Goal: Information Seeking & Learning: Learn about a topic

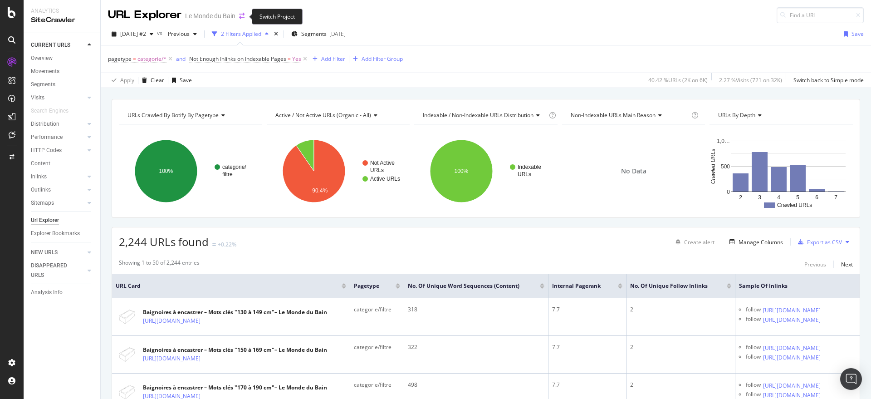
click at [242, 13] on icon "arrow-right-arrow-left" at bounding box center [241, 16] width 5 height 6
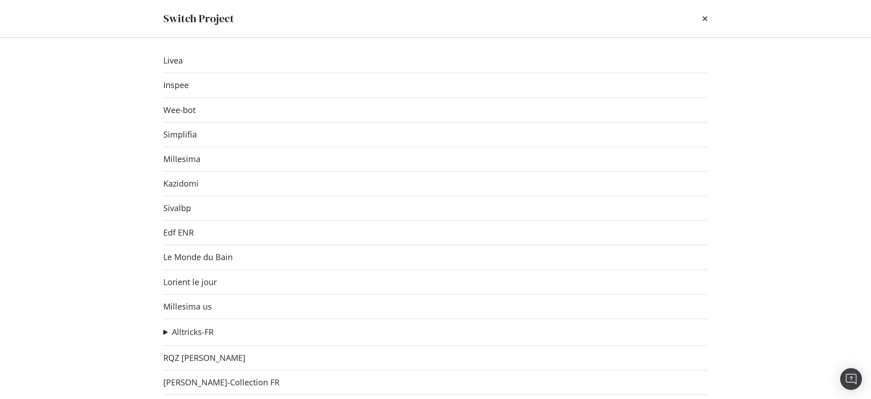
click at [107, 142] on div "Switch Project Livea Inspee Wee-bot Simplifia Millesima Kazidomi Sivalbp Edf EN…" at bounding box center [435, 199] width 871 height 399
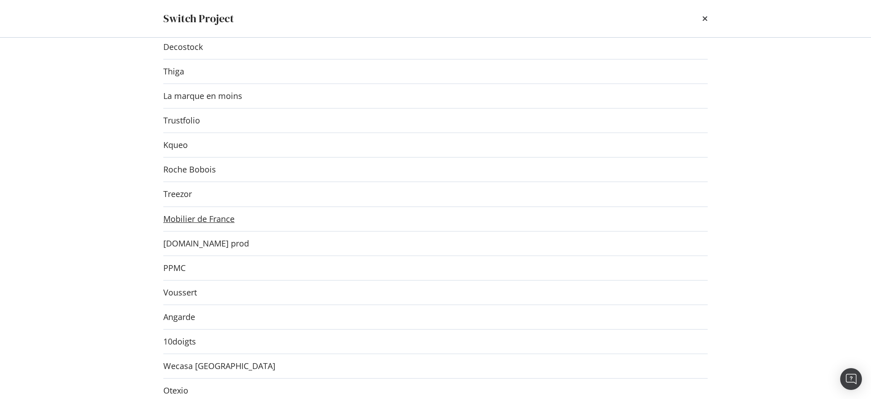
click at [212, 216] on link "Mobilier de France" at bounding box center [198, 219] width 71 height 10
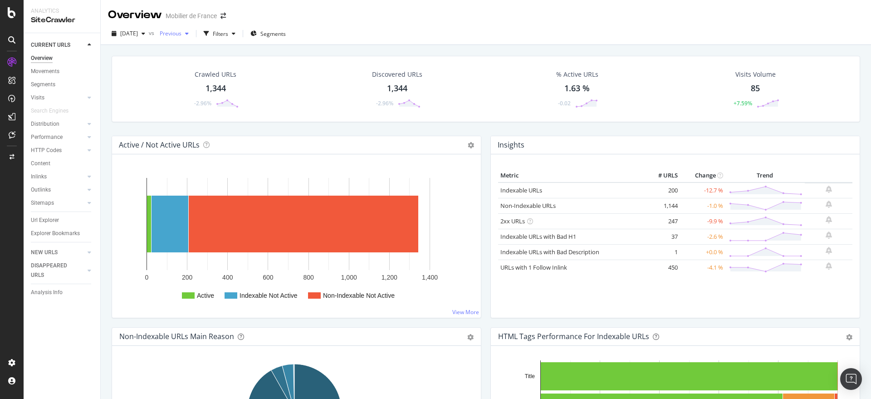
click at [192, 34] on div "button" at bounding box center [186, 33] width 11 height 5
click at [216, 119] on div "[DATE]" at bounding box center [202, 116] width 50 height 8
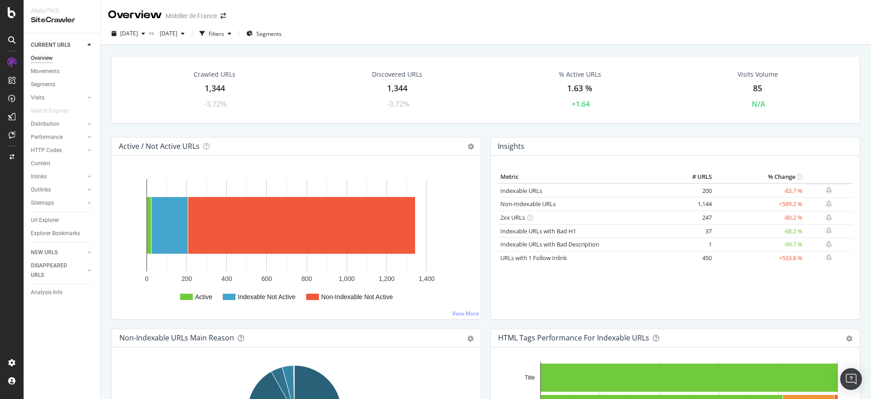
drag, startPoint x: 339, startPoint y: 4, endPoint x: 323, endPoint y: 13, distance: 18.1
click at [323, 13] on div "Overview Mobilier de [GEOGRAPHIC_DATA]" at bounding box center [486, 11] width 770 height 23
click at [35, 166] on div "Content" at bounding box center [40, 164] width 19 height 10
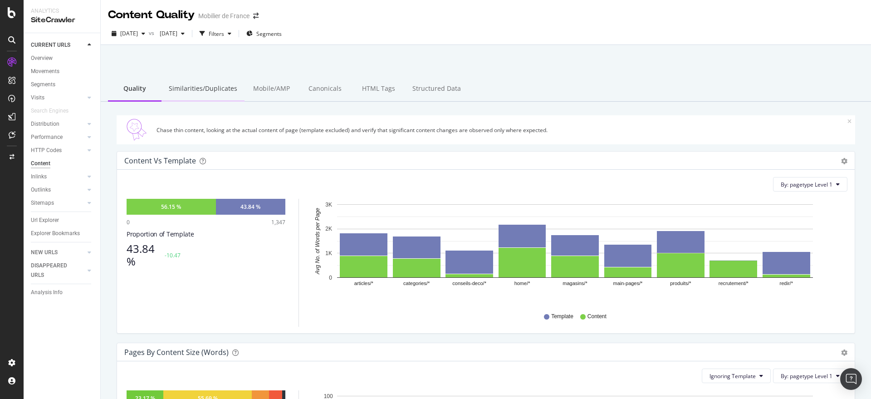
click at [197, 89] on div "Similarities/Duplicates" at bounding box center [202, 89] width 83 height 25
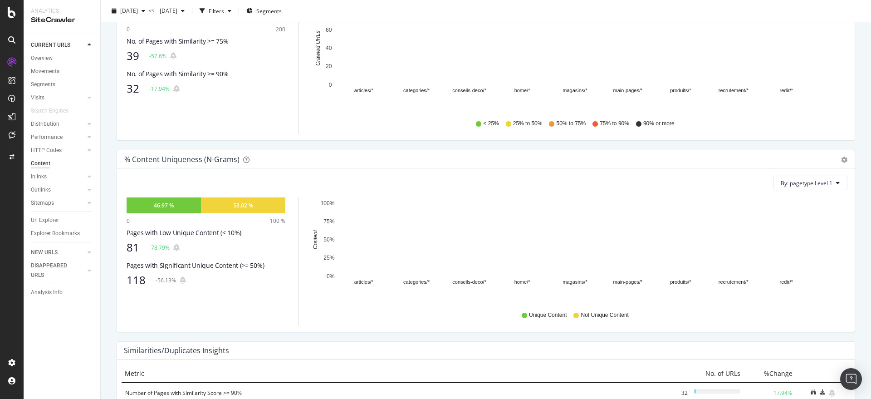
scroll to position [180, 0]
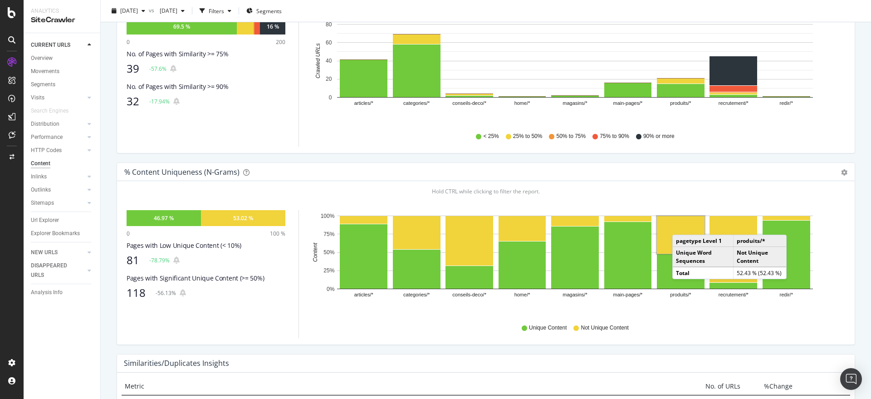
click at [681, 225] on rect "A chart." at bounding box center [681, 235] width 48 height 38
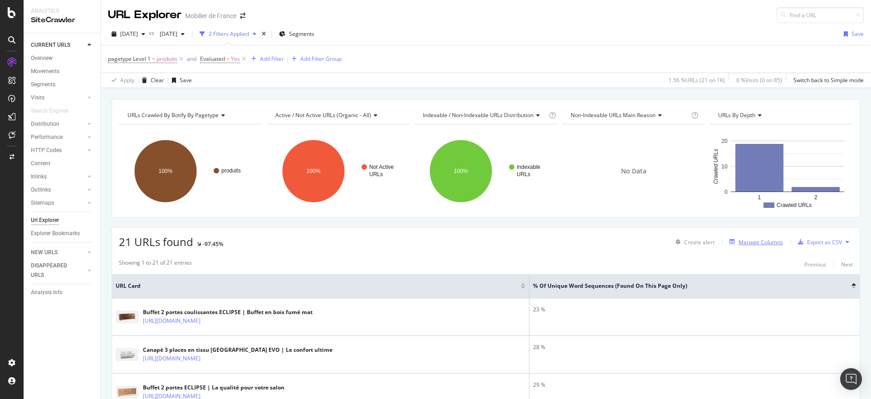
click at [749, 244] on div "Manage Columns" at bounding box center [760, 242] width 44 height 8
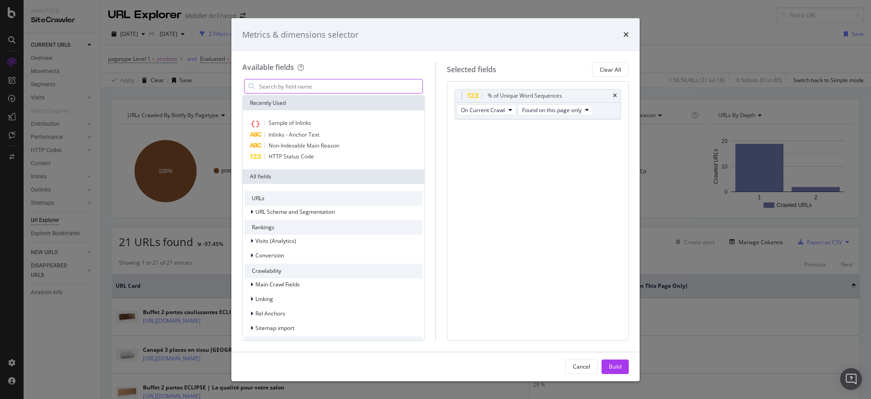
click at [317, 83] on input "modal" at bounding box center [340, 86] width 164 height 14
type input "sampl"
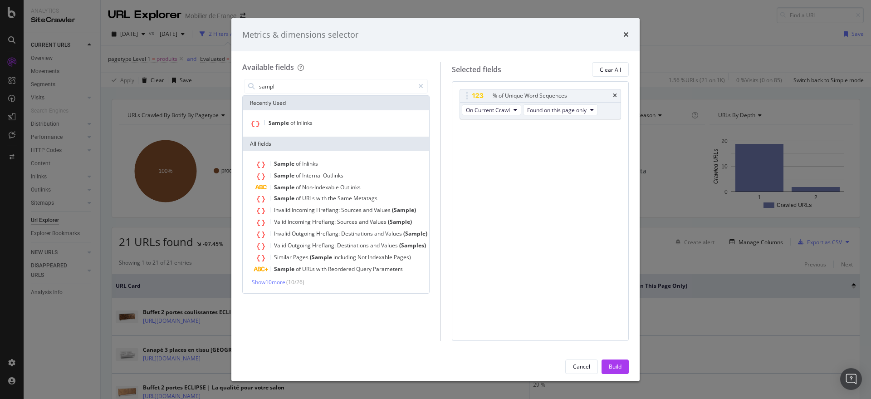
drag, startPoint x: 243, startPoint y: 86, endPoint x: 142, endPoint y: 77, distance: 100.7
click at [142, 77] on div "Metrics & dimensions selector Available fields sampl Recently Used Sample of In…" at bounding box center [435, 199] width 871 height 399
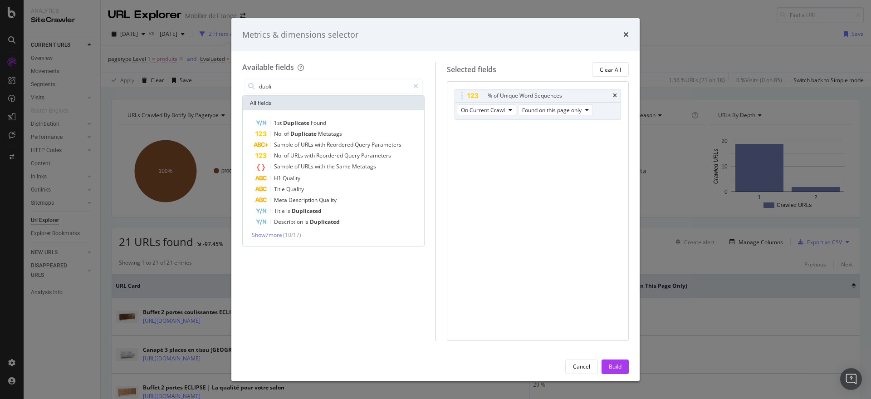
type input "dupli"
click at [629, 29] on div "Metrics & dimensions selector" at bounding box center [435, 35] width 408 height 34
click at [626, 31] on icon "times" at bounding box center [625, 34] width 5 height 7
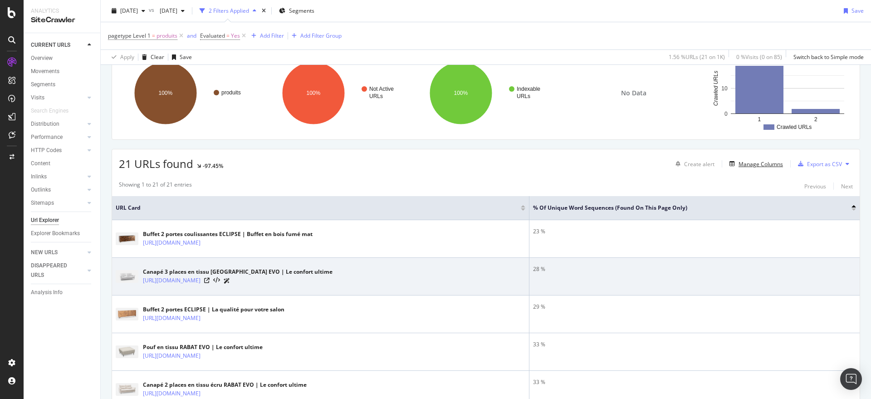
scroll to position [76, 0]
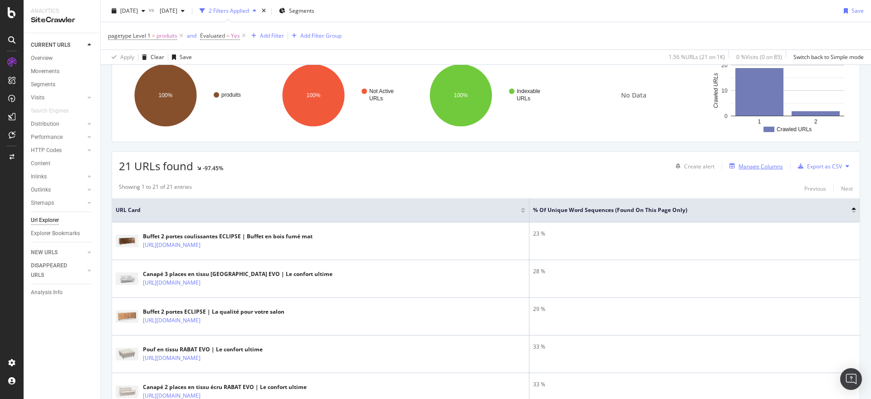
click at [751, 165] on div "Manage Columns" at bounding box center [760, 166] width 44 height 8
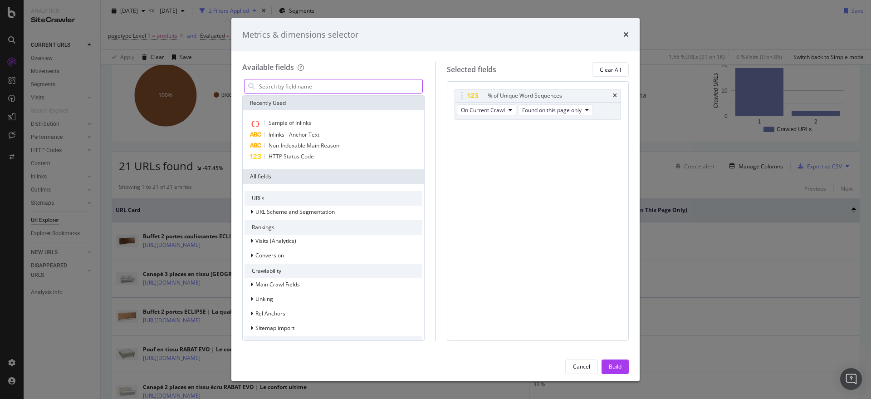
click at [284, 86] on input "modal" at bounding box center [340, 86] width 164 height 14
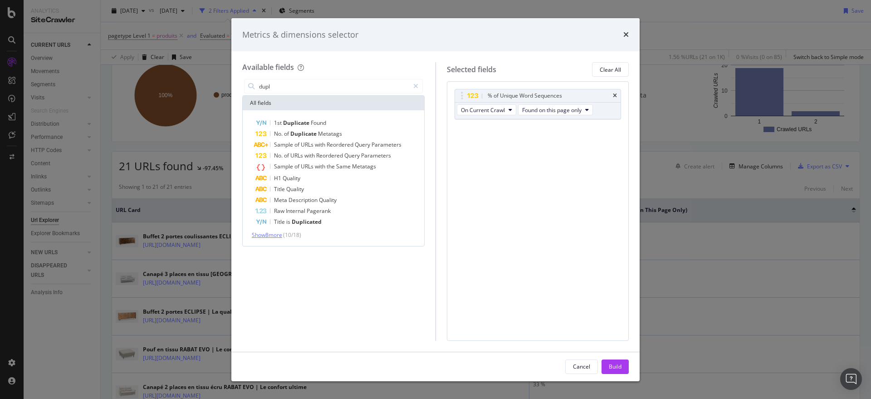
type input "dupl"
click at [274, 235] on span "Show 8 more" at bounding box center [267, 235] width 30 height 8
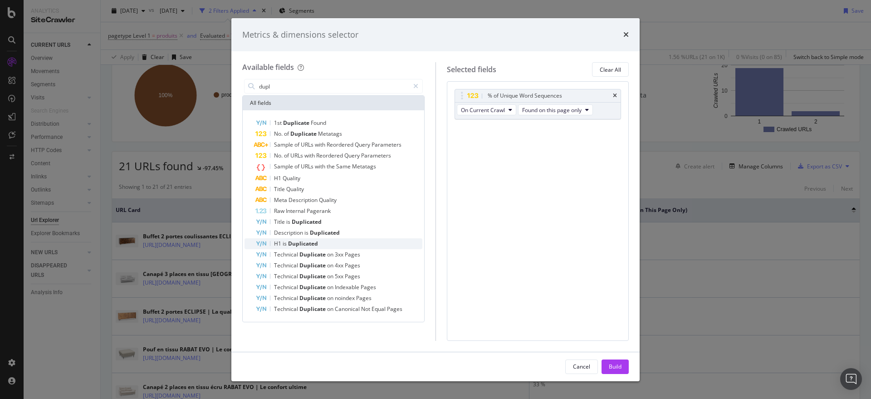
click at [361, 245] on div "H1 is Duplicated" at bounding box center [338, 243] width 167 height 11
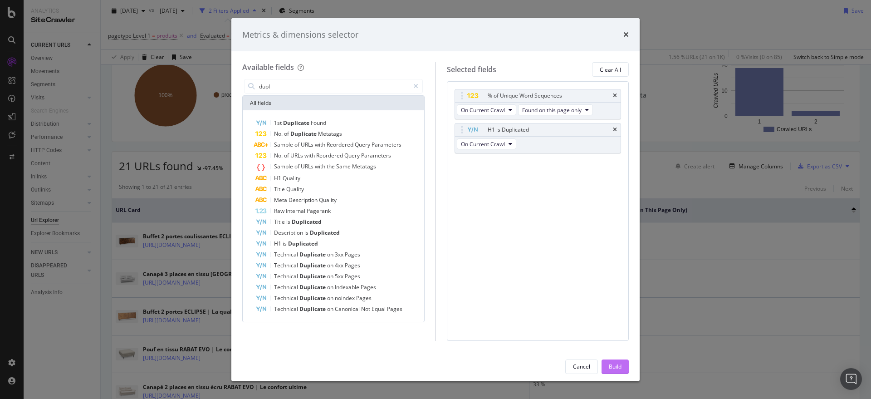
click at [616, 366] on div "Build" at bounding box center [615, 366] width 13 height 8
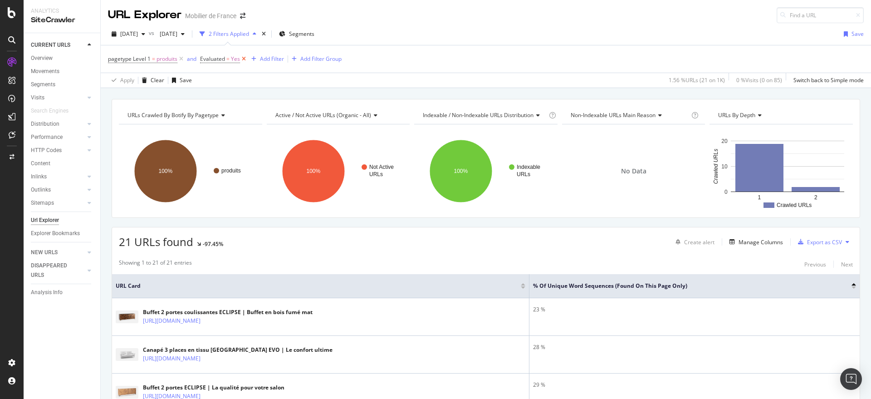
click at [244, 55] on icon at bounding box center [244, 58] width 8 height 9
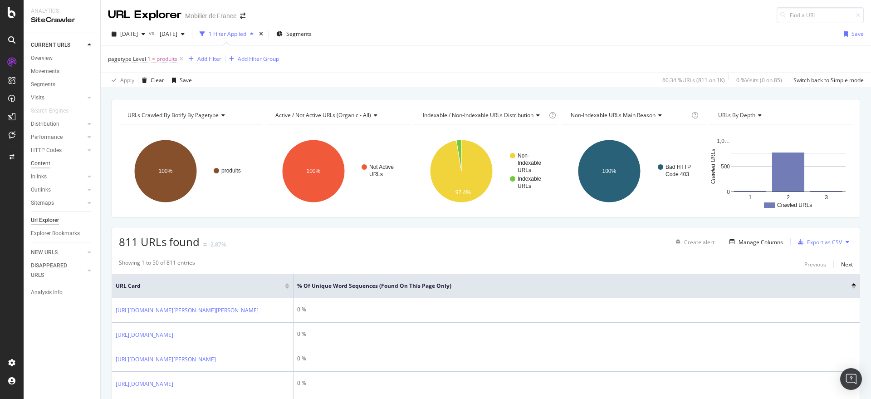
click at [39, 161] on div "Content" at bounding box center [40, 164] width 19 height 10
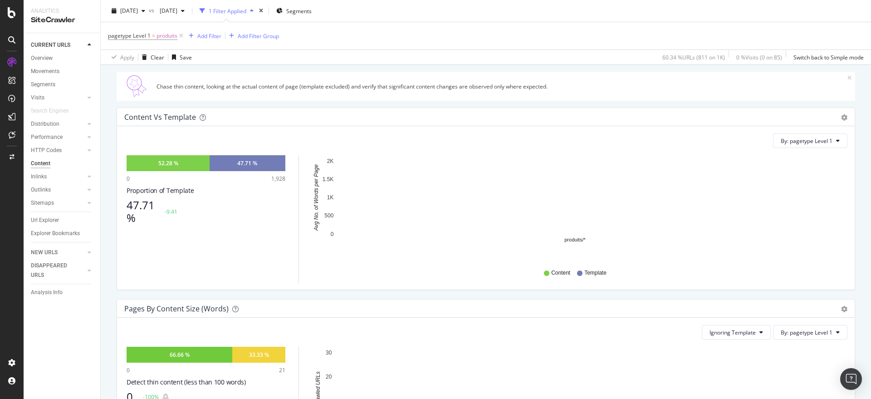
scroll to position [74, 0]
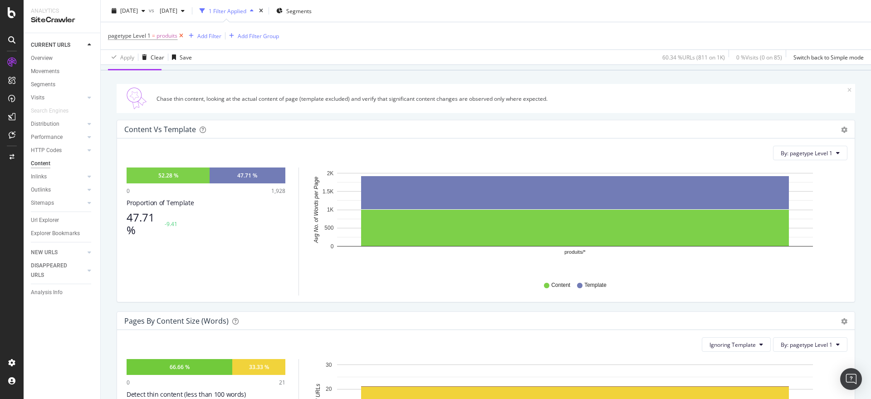
click at [180, 32] on icon at bounding box center [181, 35] width 8 height 9
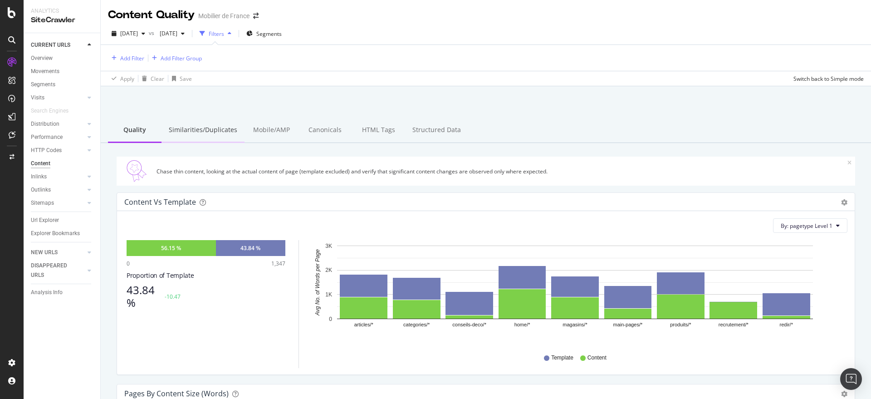
click at [218, 129] on div "Similarities/Duplicates" at bounding box center [202, 130] width 83 height 25
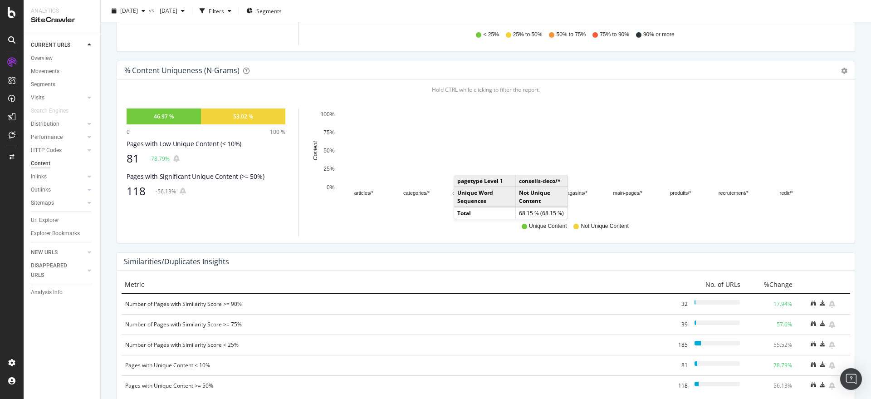
scroll to position [331, 0]
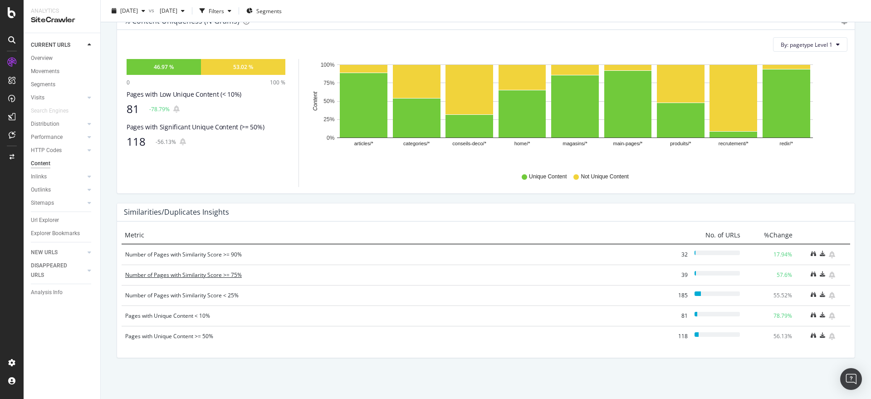
click at [189, 276] on div "Number of Pages with Similarity Score >= 75%" at bounding box center [391, 274] width 533 height 9
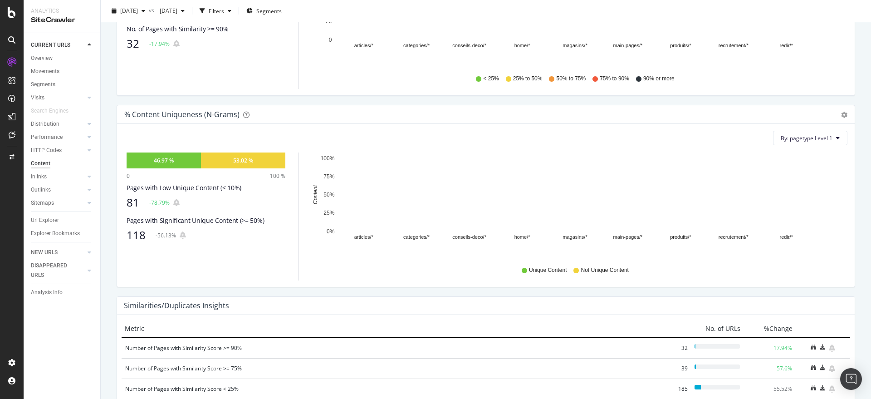
scroll to position [331, 0]
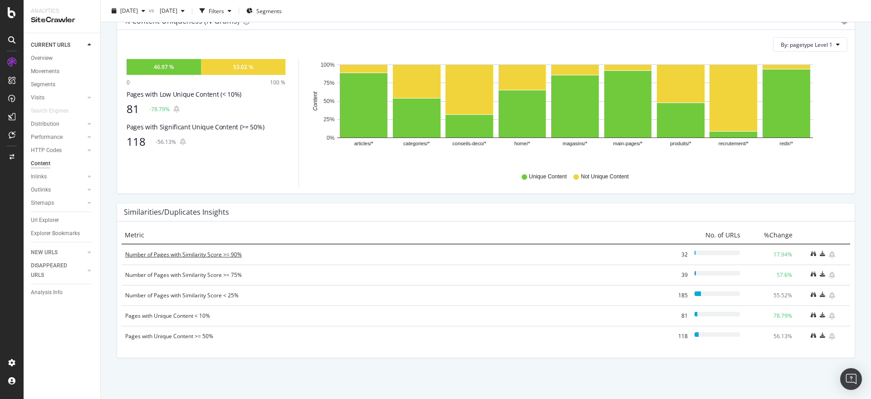
click at [175, 258] on div "Number of Pages with Similarity Score >= 90%" at bounding box center [391, 254] width 533 height 9
click at [182, 298] on div "Number of Pages with Similarity Score < 25%" at bounding box center [391, 295] width 533 height 9
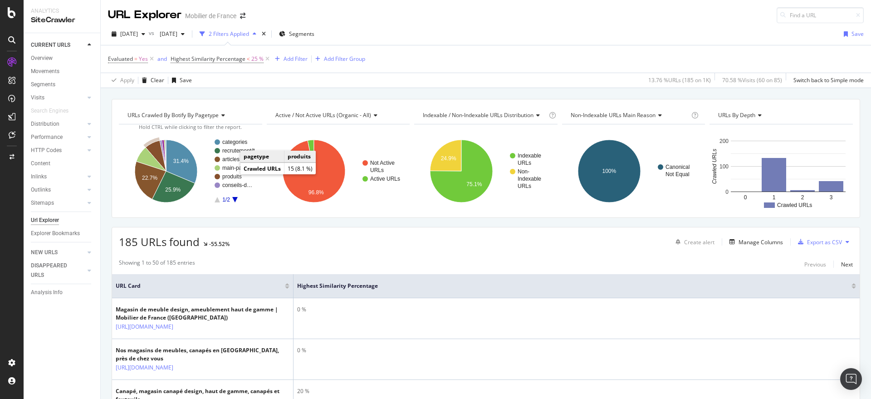
click at [232, 174] on text "produits" at bounding box center [231, 176] width 19 height 6
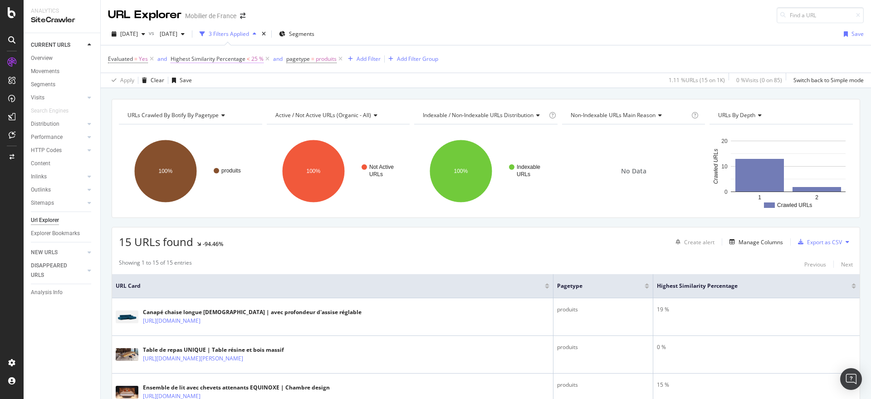
click at [249, 58] on span "<" at bounding box center [248, 59] width 3 height 8
drag, startPoint x: 216, startPoint y: 108, endPoint x: 121, endPoint y: 108, distance: 95.2
click at [121, 108] on body "Analytics SiteCrawler CURRENT URLS Overview Movements Segments Visits Analysis …" at bounding box center [435, 199] width 871 height 399
type input "2"
type input "5"
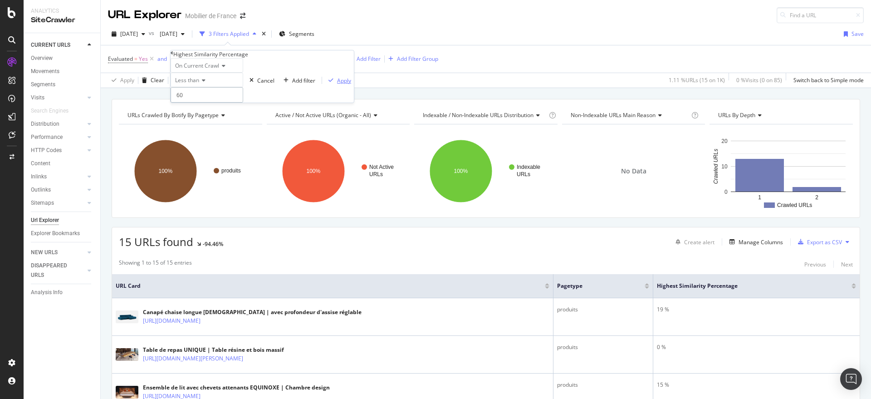
type input "60"
click at [337, 84] on div "Apply" at bounding box center [344, 81] width 14 height 8
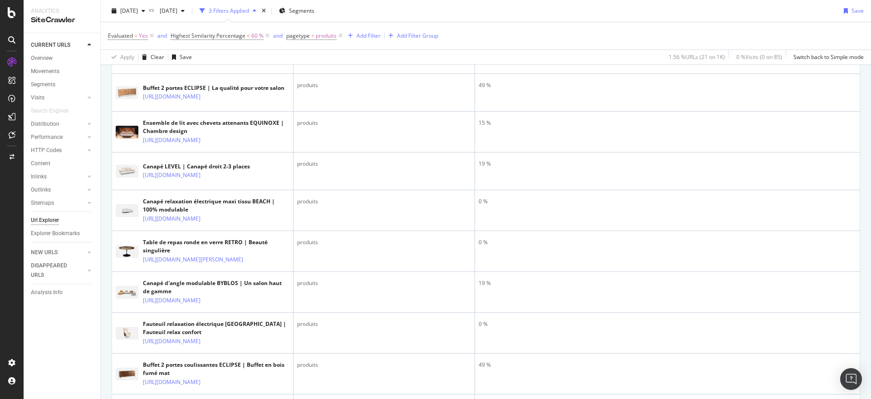
scroll to position [76, 0]
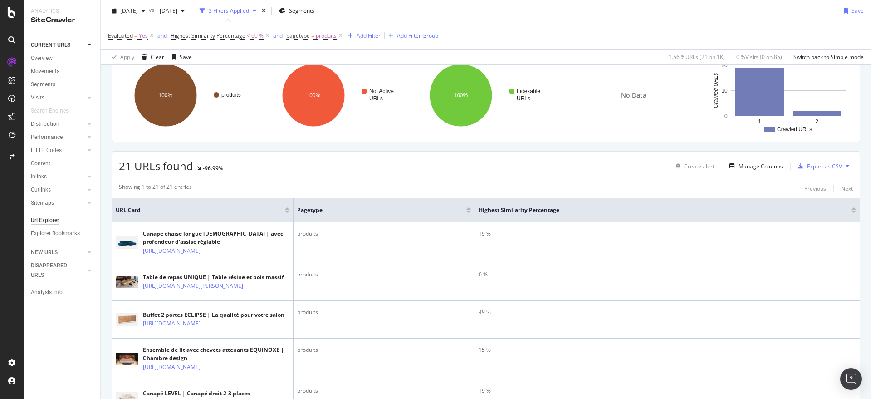
click at [851, 210] on div at bounding box center [853, 209] width 5 height 5
click at [851, 210] on div at bounding box center [853, 211] width 5 height 2
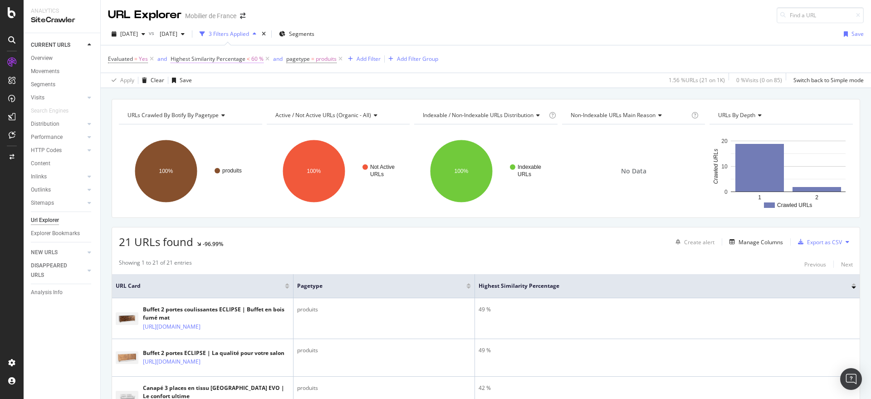
click at [249, 57] on span "<" at bounding box center [248, 59] width 3 height 8
click at [197, 84] on span "Less than" at bounding box center [187, 80] width 24 height 8
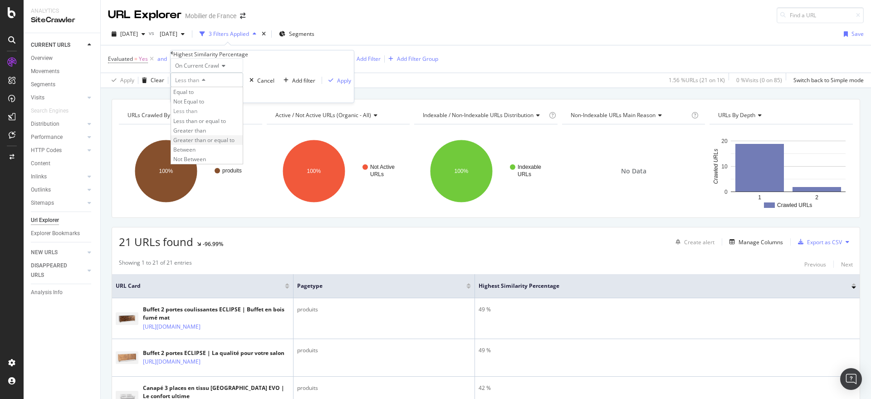
click at [218, 144] on span "Greater than or equal to" at bounding box center [203, 140] width 61 height 8
click at [345, 84] on div "Apply" at bounding box center [352, 81] width 14 height 8
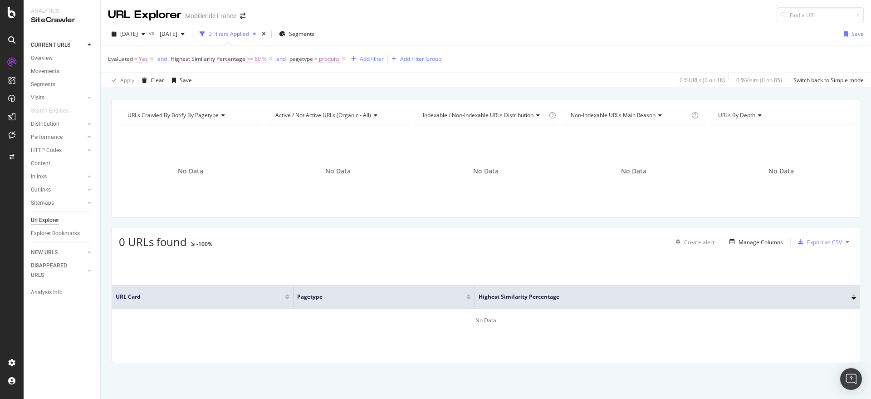
click at [254, 59] on span "60 %" at bounding box center [260, 59] width 12 height 13
drag, startPoint x: 214, startPoint y: 112, endPoint x: 70, endPoint y: 106, distance: 144.8
click at [70, 106] on body "Analytics SiteCrawler CURRENT URLS Overview Movements Segments Visits Analysis …" at bounding box center [435, 199] width 871 height 399
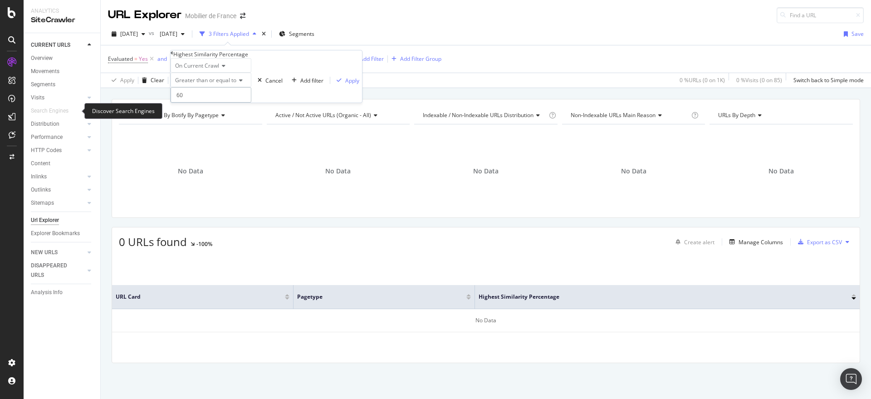
type input "6"
type input "50"
click at [345, 84] on div "Apply" at bounding box center [352, 81] width 14 height 8
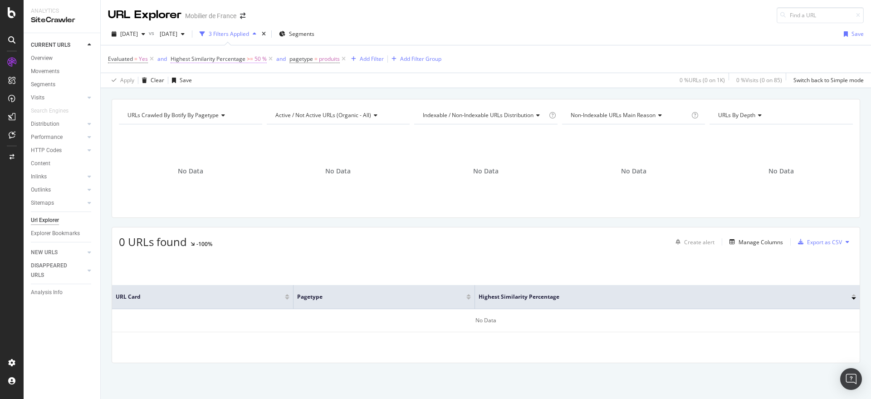
click at [247, 56] on span ">=" at bounding box center [250, 59] width 6 height 8
drag, startPoint x: 208, startPoint y: 110, endPoint x: 118, endPoint y: 102, distance: 90.1
click at [118, 102] on body "Analytics SiteCrawler CURRENT URLS Overview Movements Segments Visits Analysis …" at bounding box center [435, 199] width 871 height 399
type input "5"
type input "40"
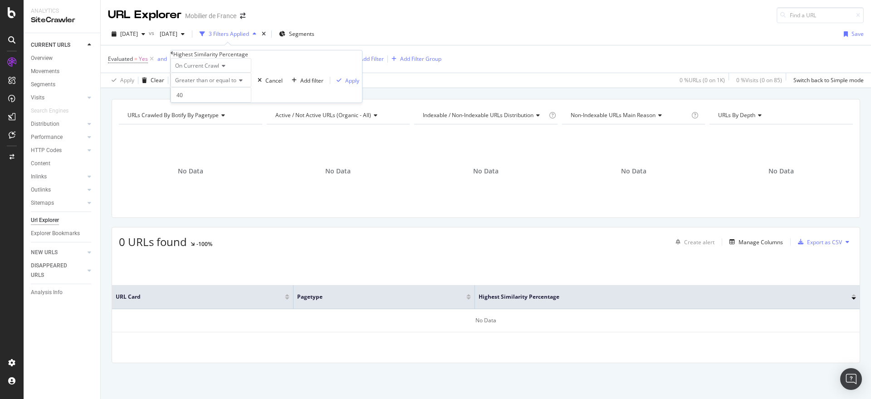
click at [278, 102] on div "On Current Crawl Greater than or equal to 40 Cancel Add filter Apply" at bounding box center [266, 80] width 191 height 44
click at [336, 83] on icon "button" at bounding box center [338, 80] width 5 height 5
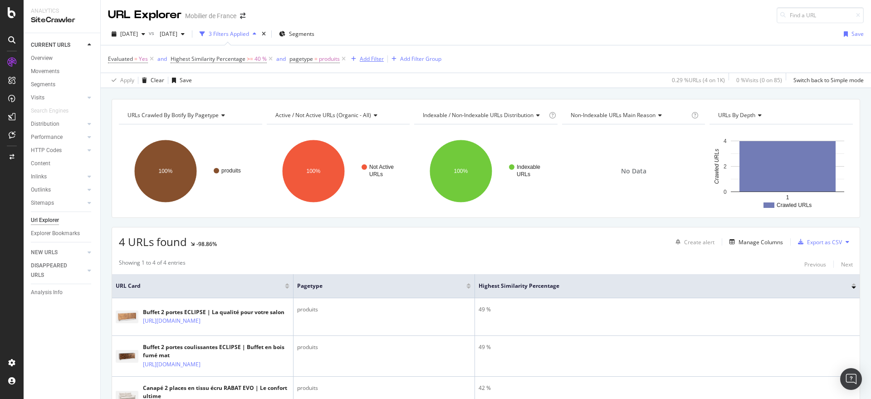
click at [363, 59] on div "Add Filter" at bounding box center [372, 59] width 24 height 8
click at [269, 57] on icon at bounding box center [271, 58] width 8 height 9
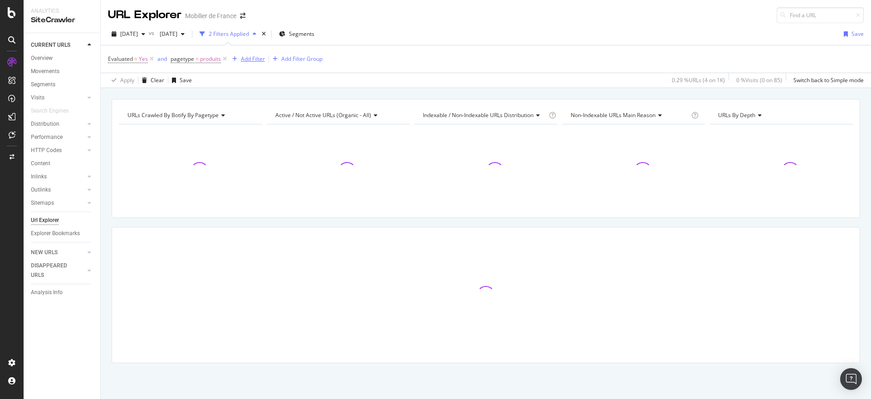
click at [241, 55] on div "Add Filter" at bounding box center [253, 59] width 24 height 8
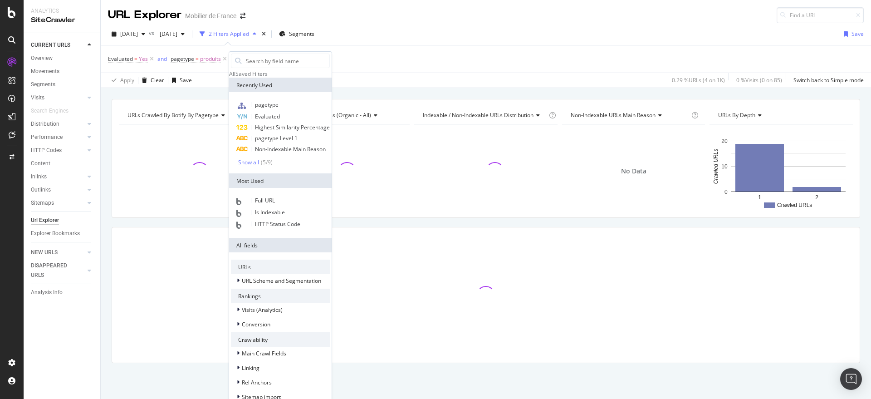
click at [294, 210] on div "Full URL Is Indexable HTTP Status Code" at bounding box center [280, 213] width 102 height 50
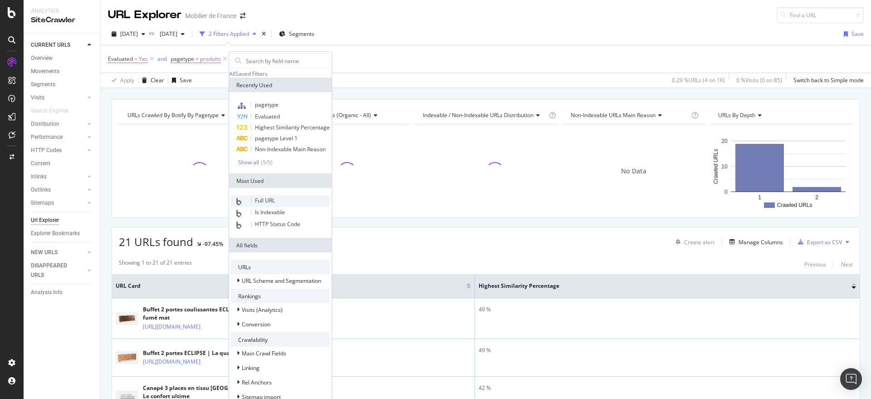
click at [292, 207] on div "Full URL" at bounding box center [280, 201] width 99 height 12
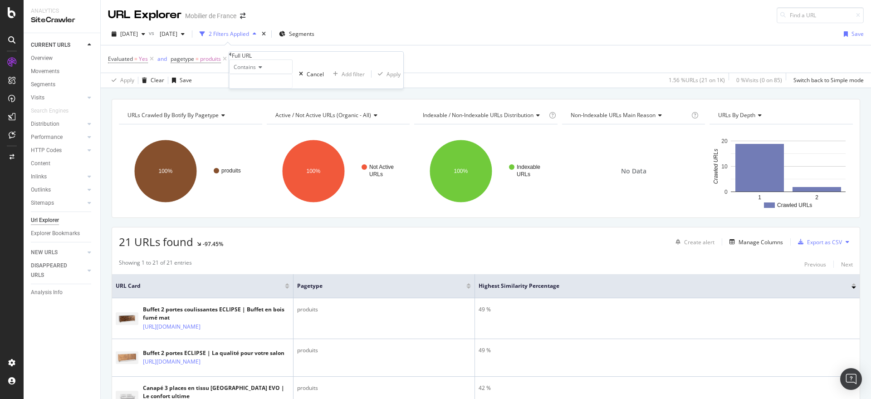
click at [288, 74] on div "Contains" at bounding box center [260, 66] width 63 height 15
click at [447, 73] on div "Apply Clear Save Switch back to Simple mode" at bounding box center [486, 80] width 770 height 15
click at [282, 61] on div "missing value" at bounding box center [292, 59] width 34 height 8
click at [274, 87] on input "text" at bounding box center [276, 80] width 63 height 14
type input "[DEMOGRAPHIC_DATA]"
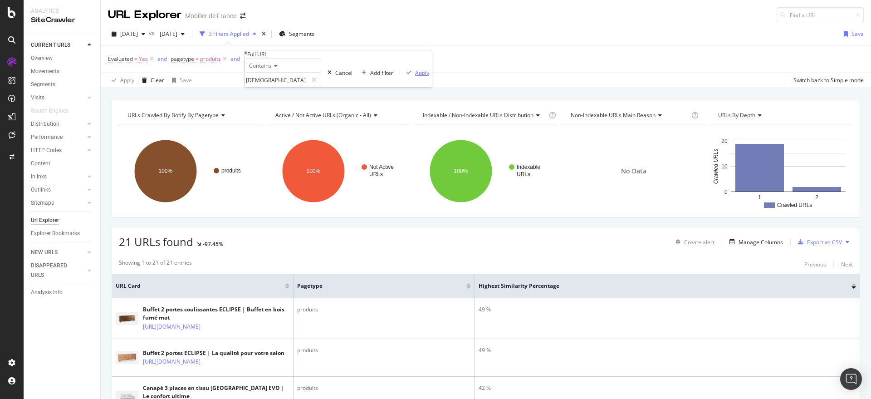
click at [400, 77] on button "Apply" at bounding box center [416, 72] width 32 height 9
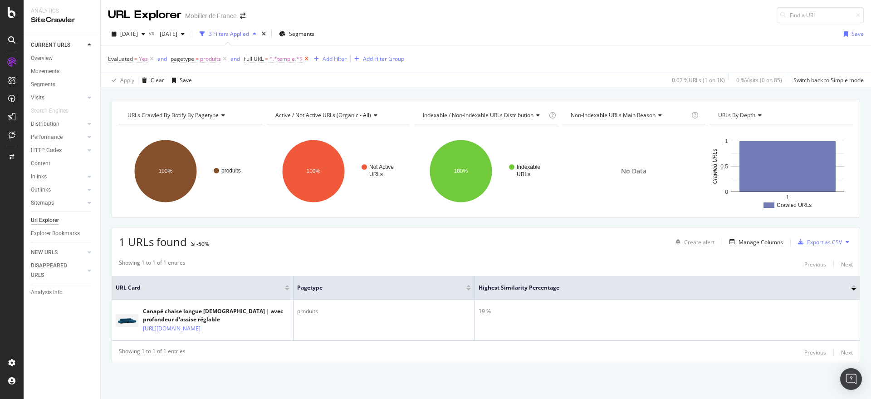
click at [306, 59] on icon at bounding box center [306, 58] width 8 height 9
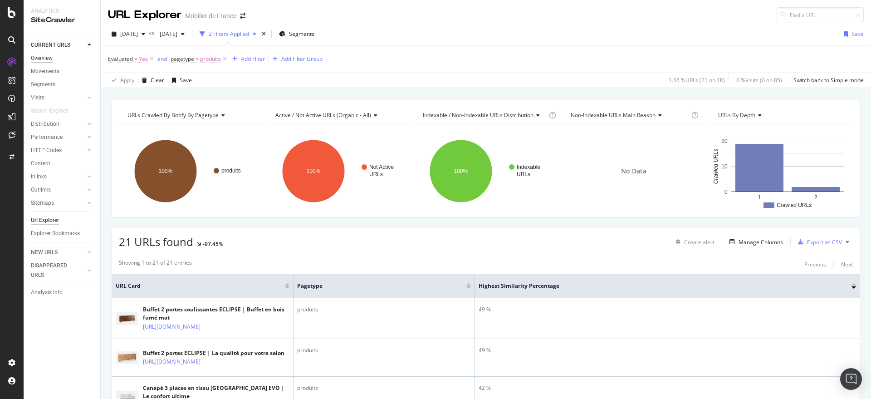
click at [32, 56] on div "Overview" at bounding box center [42, 59] width 22 height 10
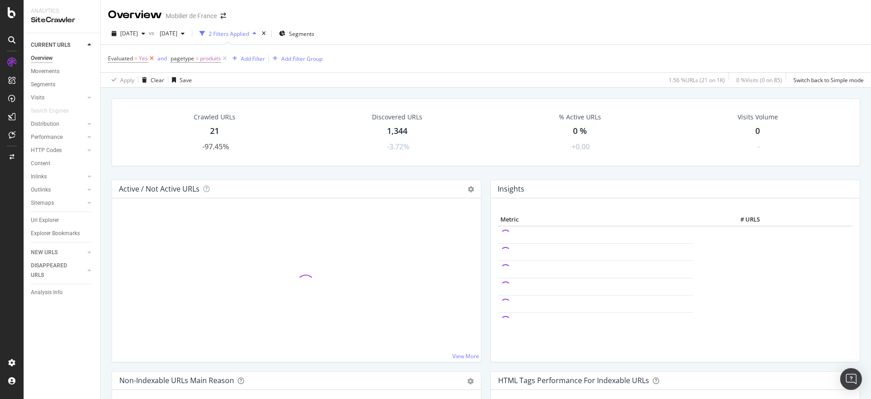
click at [151, 57] on icon at bounding box center [152, 58] width 8 height 9
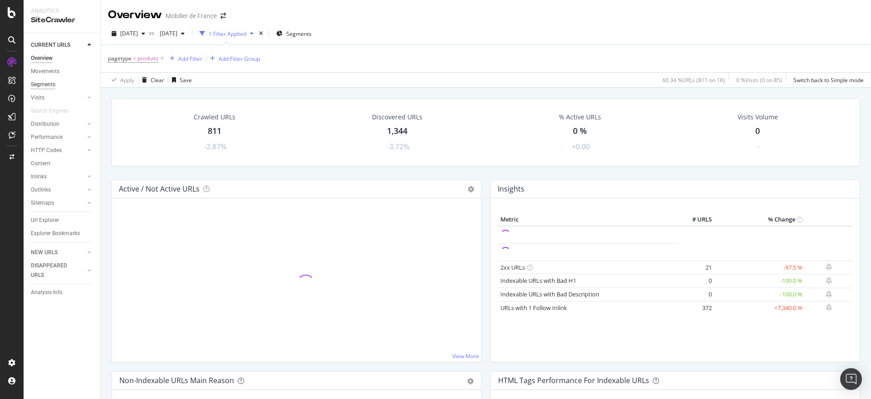
click at [50, 85] on div "Segments" at bounding box center [43, 85] width 24 height 10
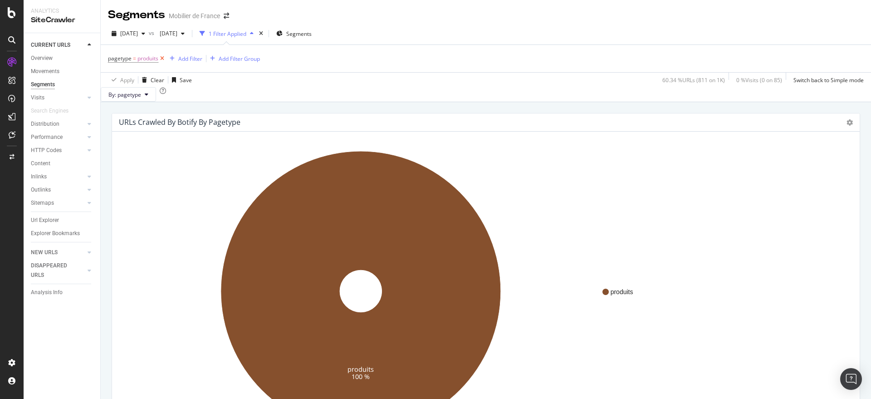
click at [162, 58] on icon at bounding box center [162, 58] width 8 height 9
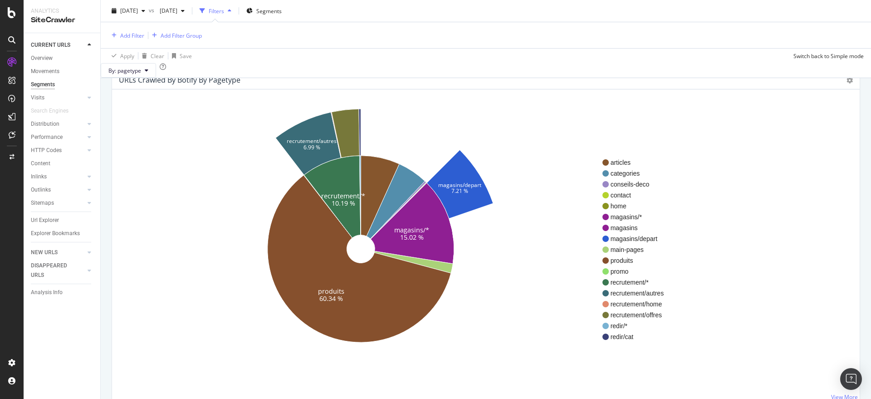
scroll to position [38, 0]
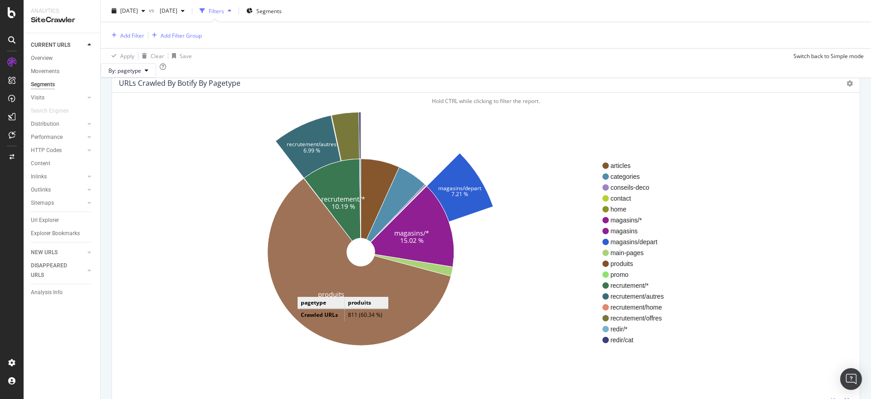
click at [306, 302] on icon at bounding box center [359, 261] width 183 height 167
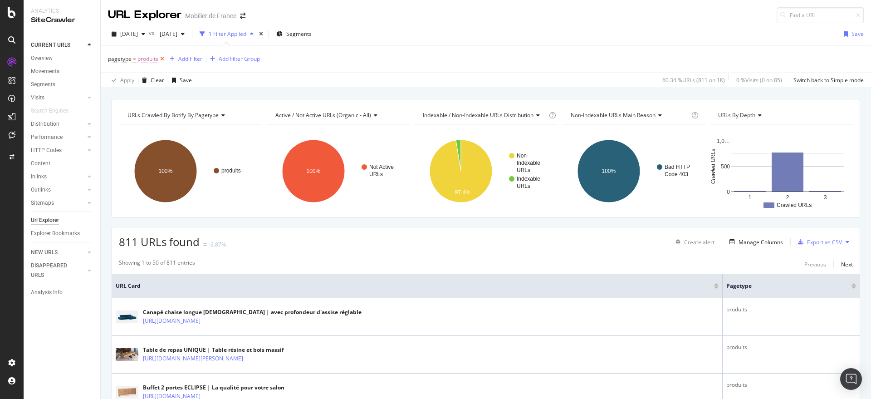
click at [161, 57] on icon at bounding box center [162, 58] width 8 height 9
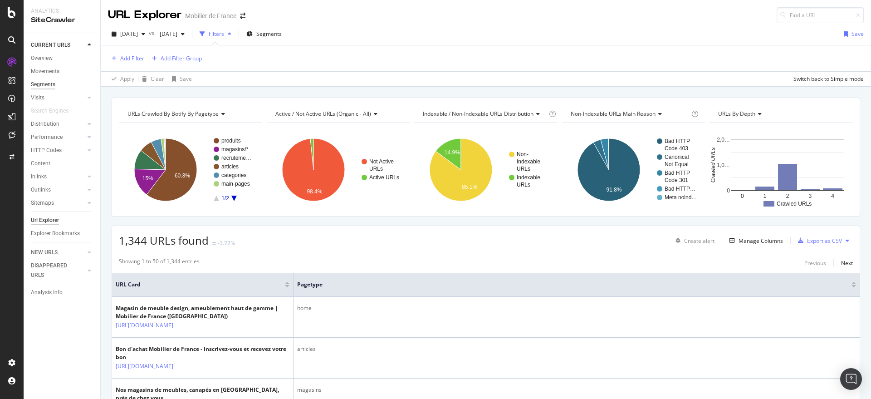
click at [44, 83] on div "Segments" at bounding box center [43, 85] width 24 height 10
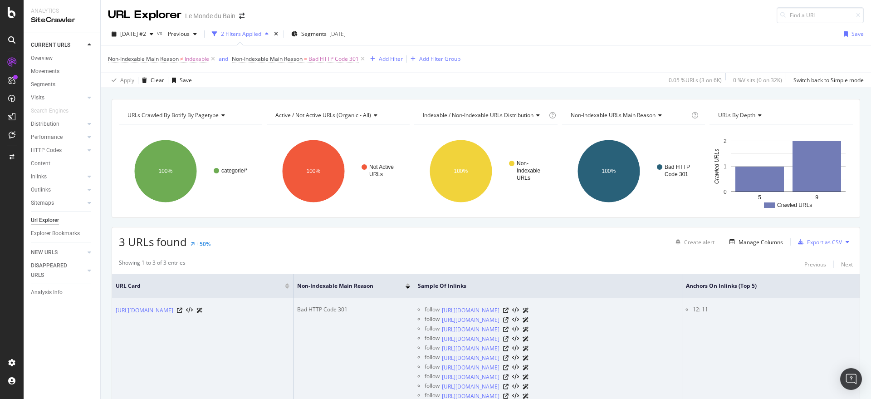
scroll to position [88, 0]
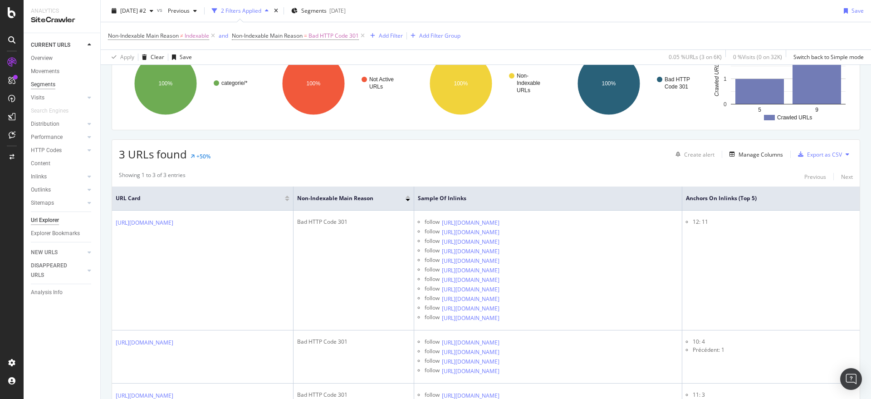
click at [44, 84] on div "Segments" at bounding box center [43, 85] width 24 height 10
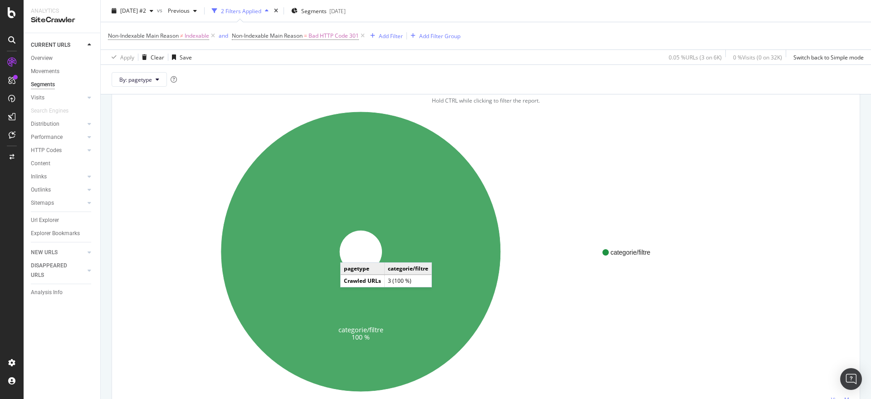
scroll to position [38, 0]
